Goal: Information Seeking & Learning: Learn about a topic

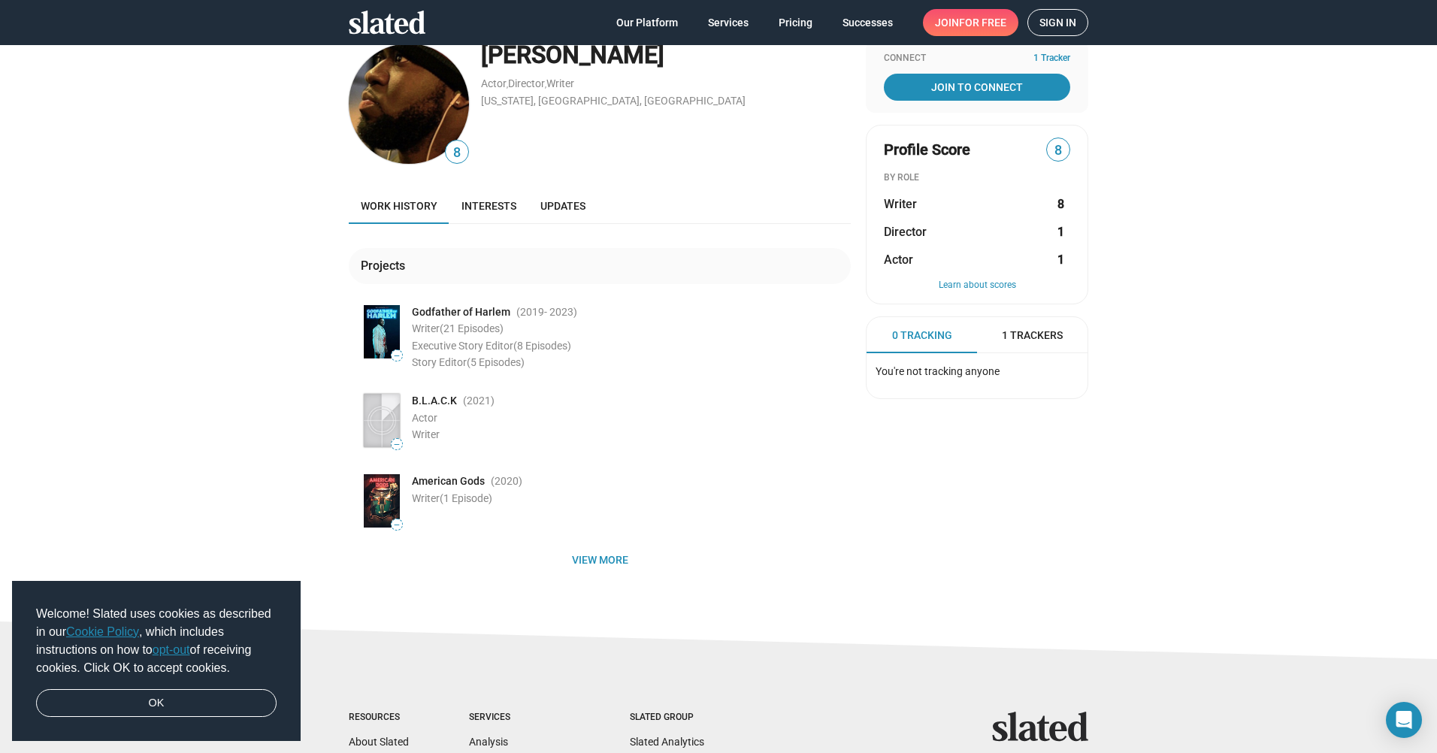
scroll to position [150, 0]
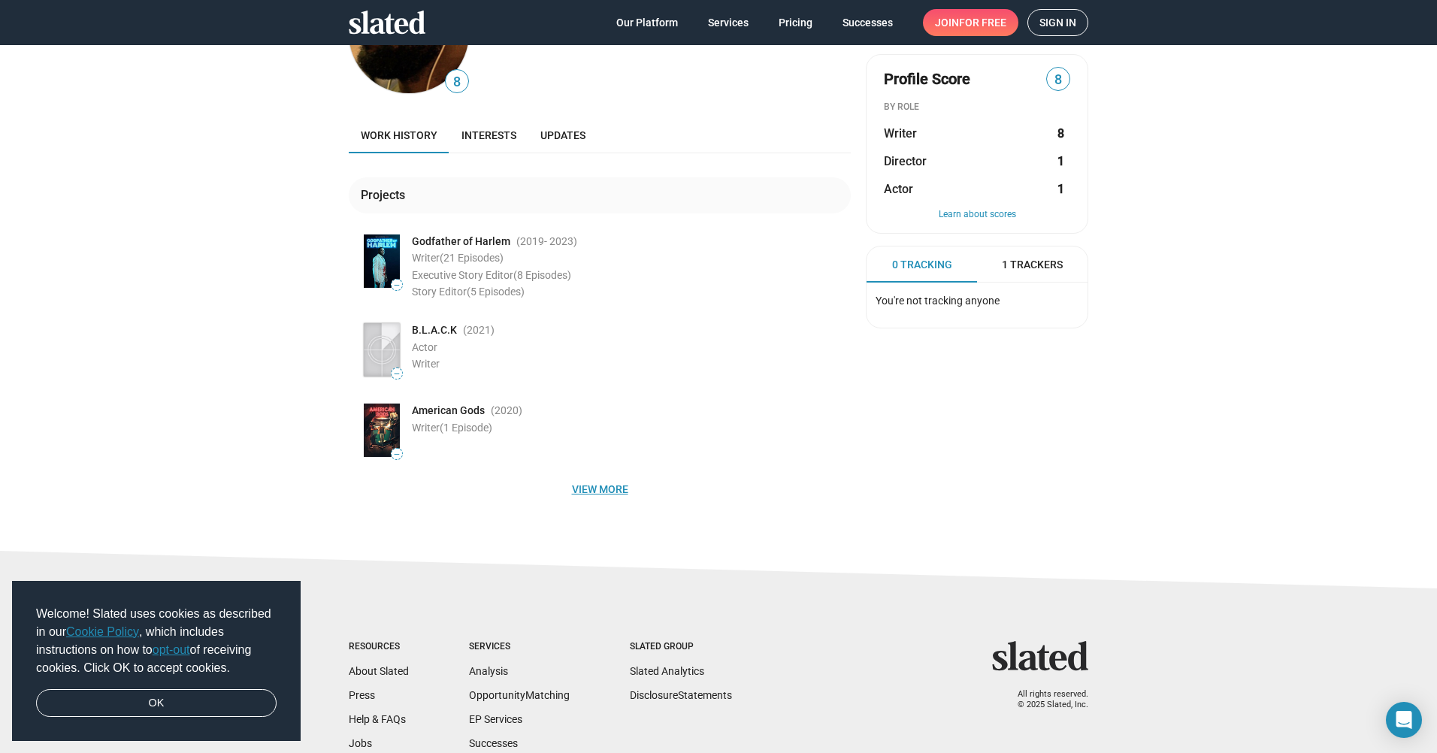
click at [592, 492] on span "View more" at bounding box center [600, 489] width 478 height 27
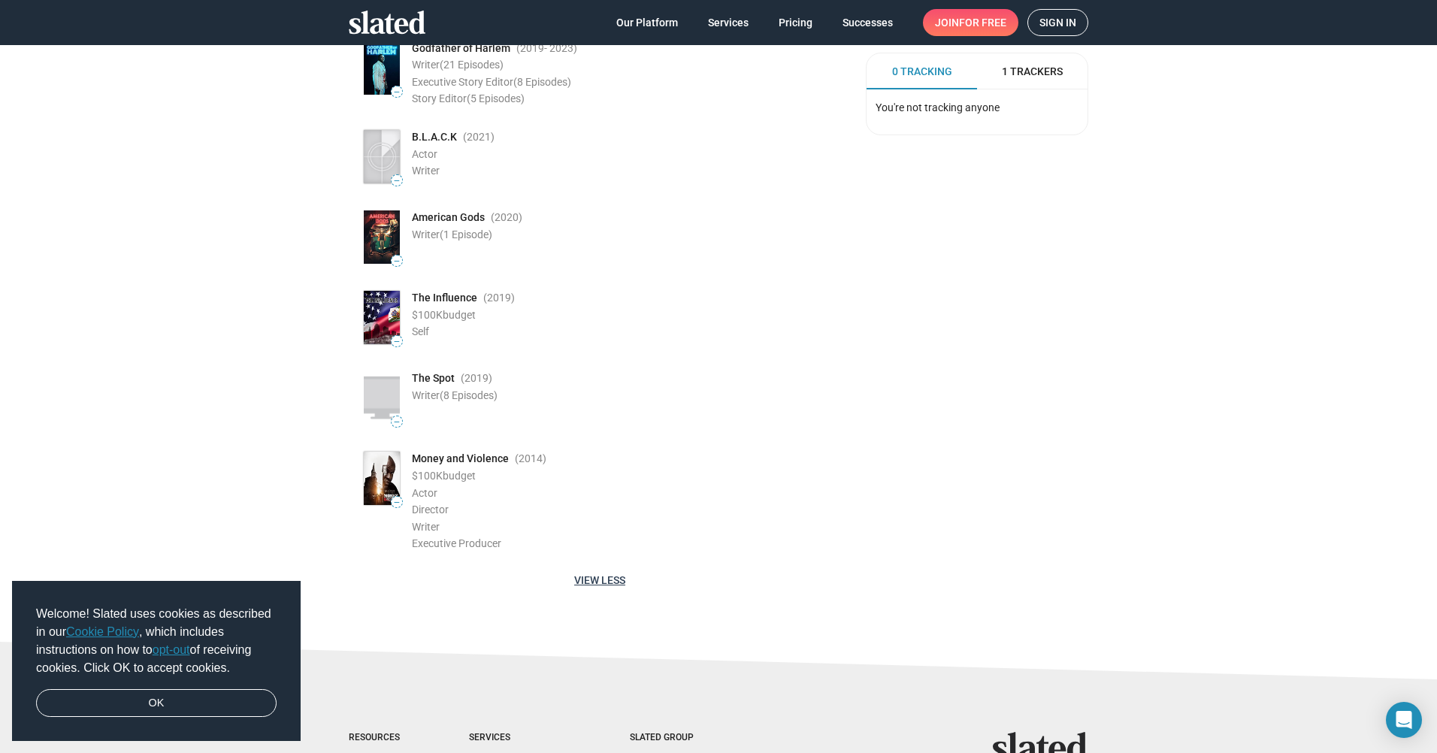
scroll to position [376, 0]
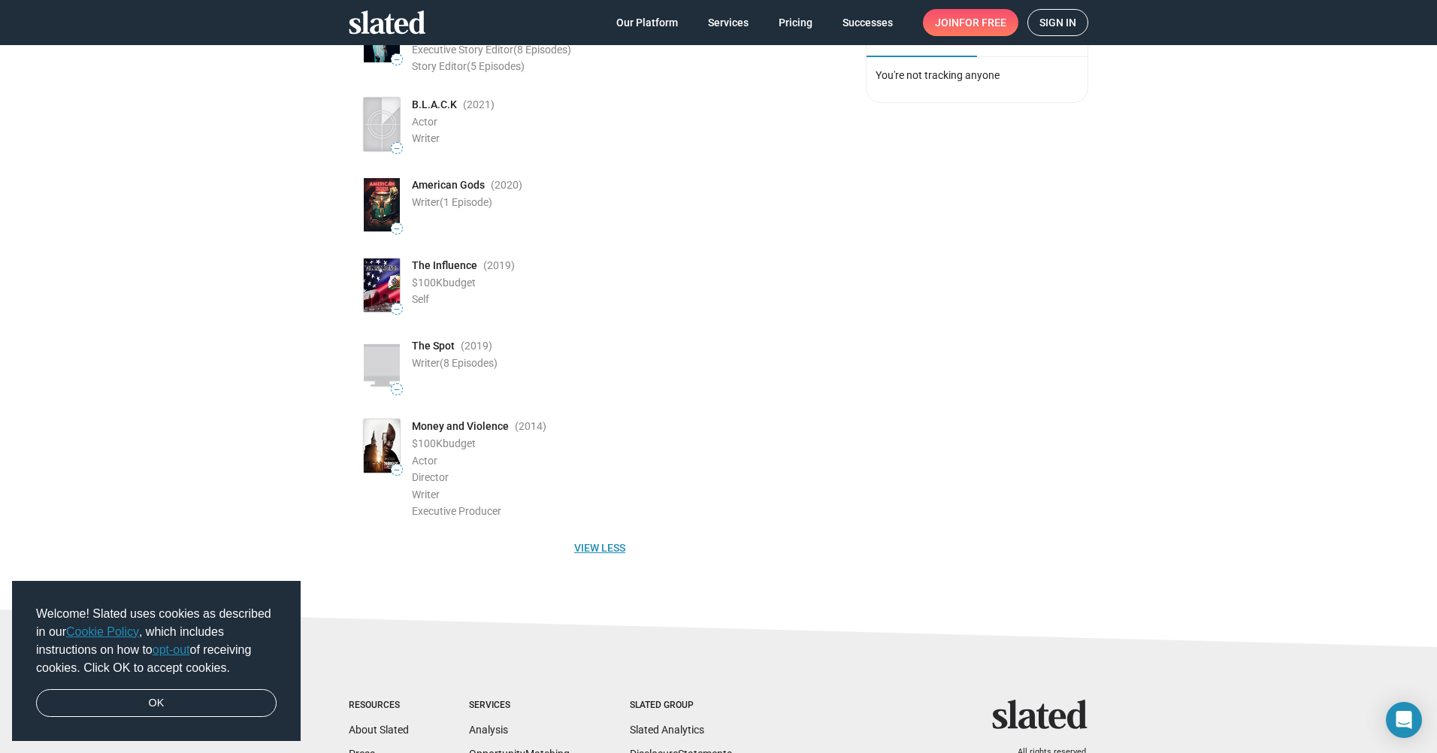
click at [593, 550] on span "View less" at bounding box center [600, 548] width 478 height 27
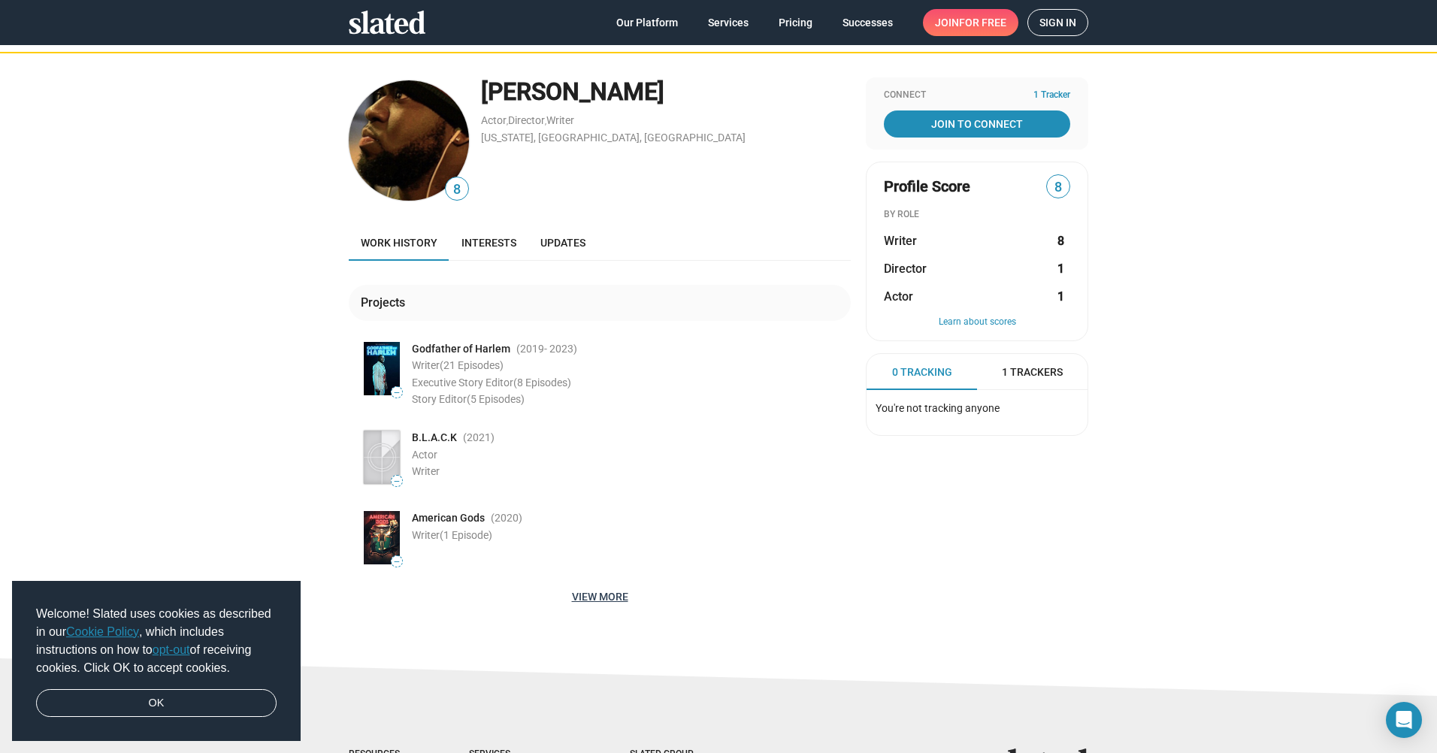
scroll to position [42, 0]
click at [468, 246] on span "Interests" at bounding box center [489, 244] width 55 height 12
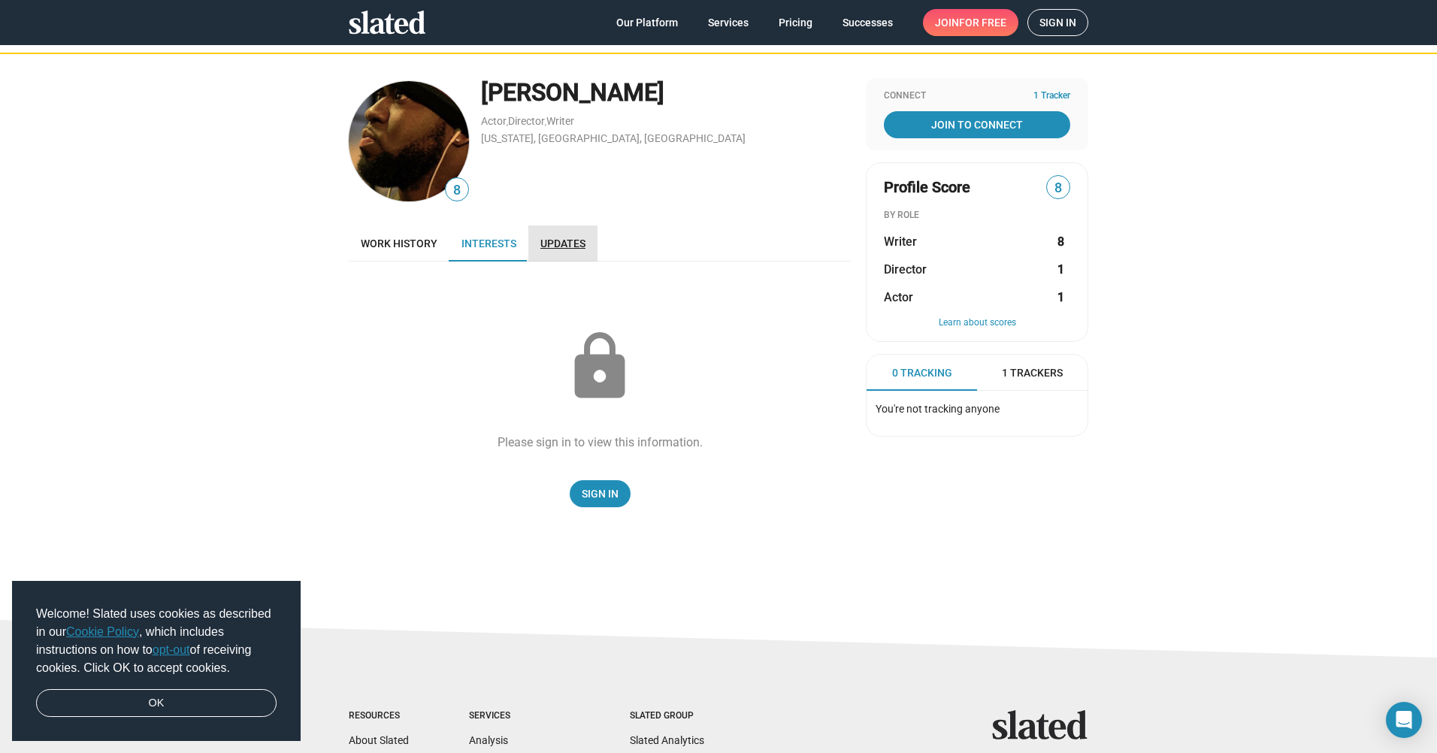
drag, startPoint x: 564, startPoint y: 233, endPoint x: 556, endPoint y: 235, distance: 8.6
click at [564, 232] on link "Updates" at bounding box center [562, 244] width 69 height 36
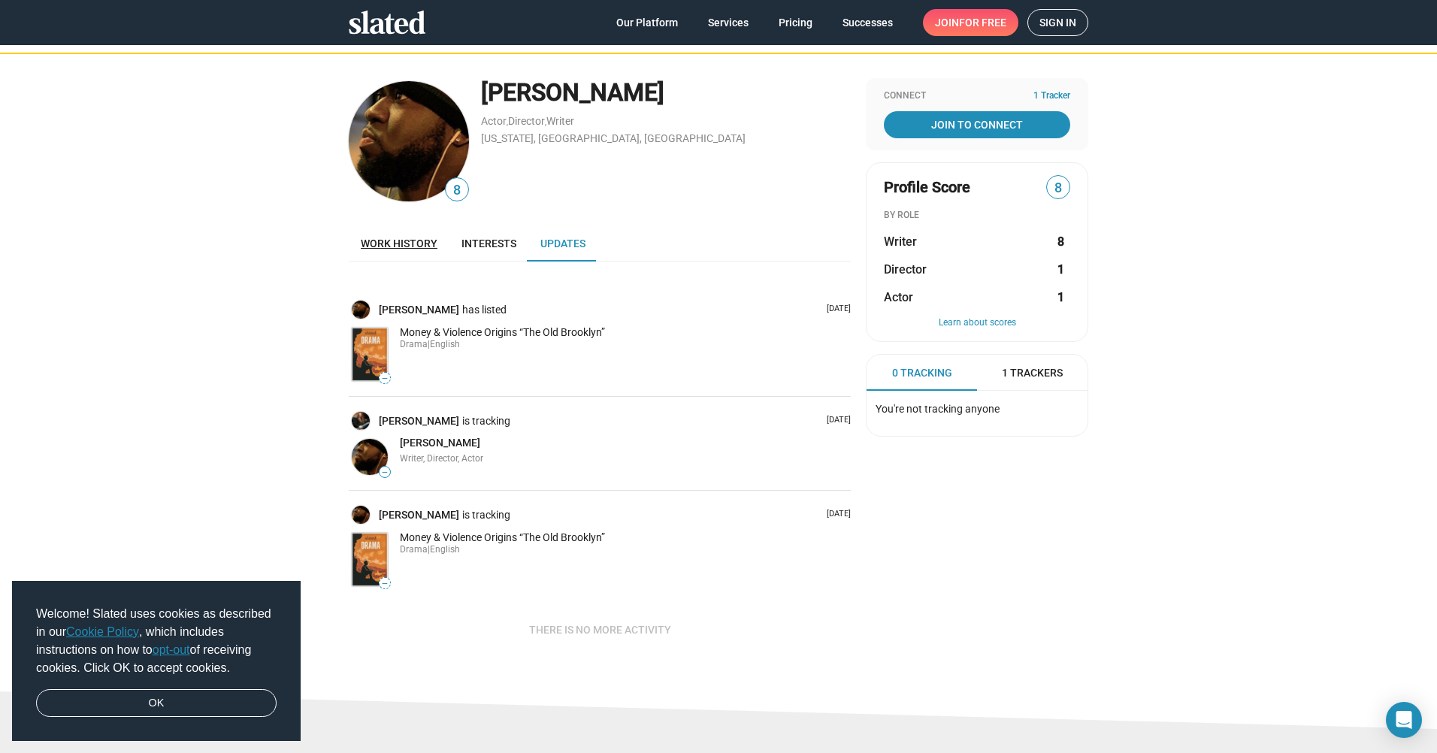
click at [389, 245] on span "Work history" at bounding box center [399, 244] width 77 height 12
